Goal: Check status: Check status

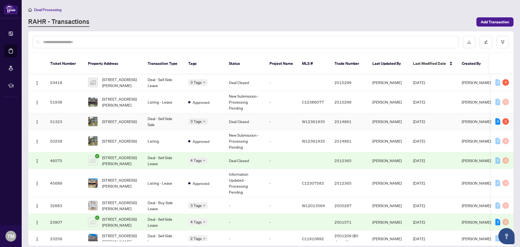
click at [167, 114] on td "Deal - Sell Side Sale" at bounding box center [163, 121] width 41 height 17
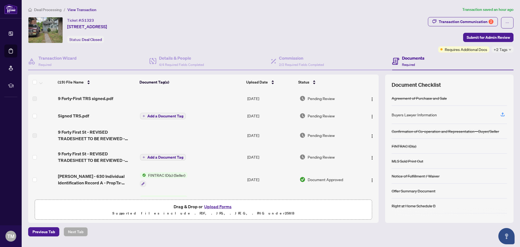
click at [260, 117] on td "[DATE]" at bounding box center [271, 115] width 52 height 17
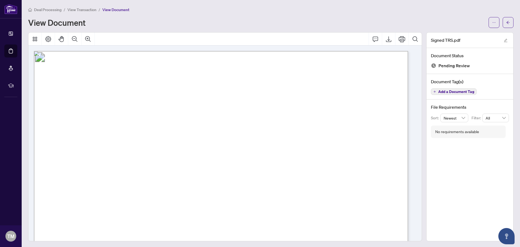
scroll to position [217, 0]
